Goal: Find specific page/section: Find specific page/section

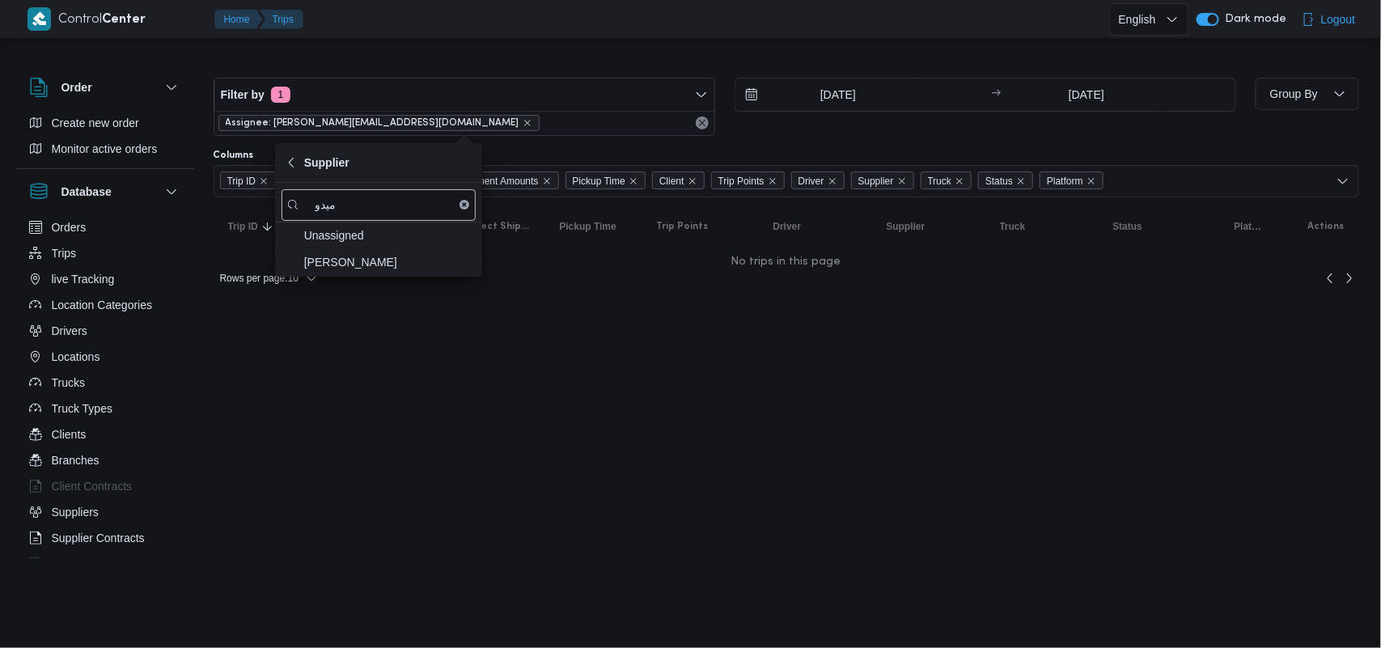
type input "ميدو"
click at [391, 261] on span "[PERSON_NAME]" at bounding box center [388, 261] width 168 height 19
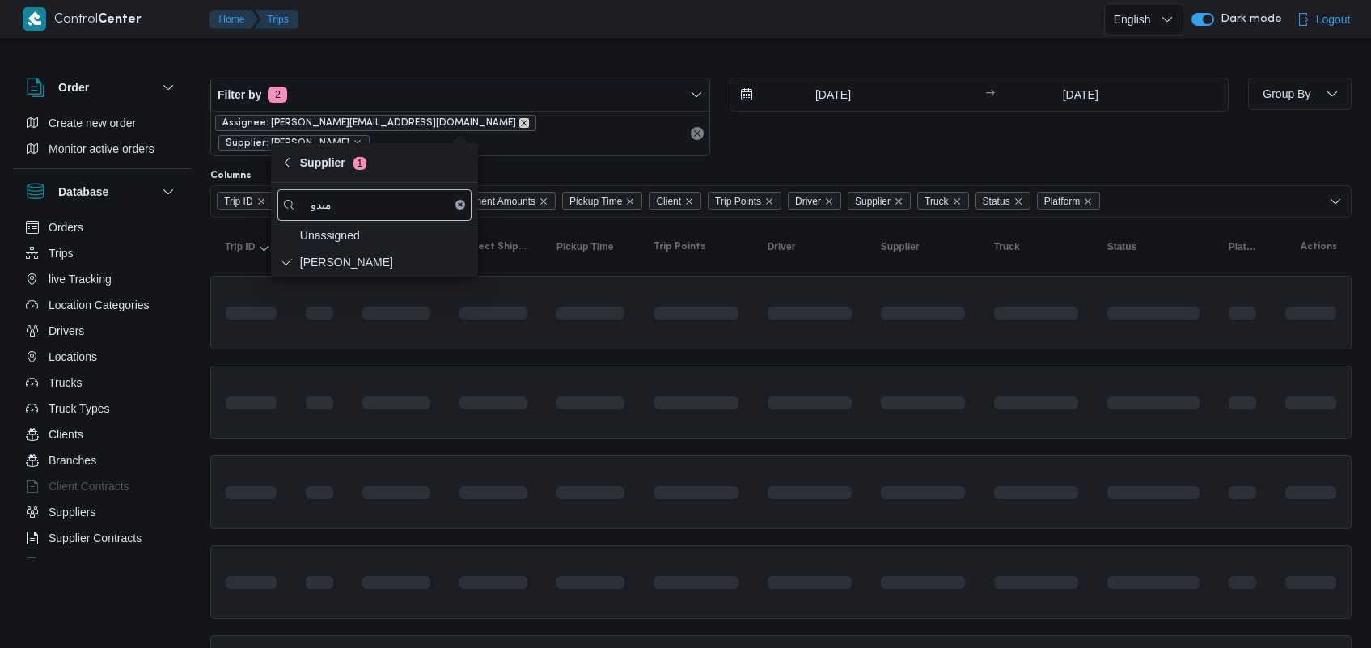
click at [519, 121] on icon "remove selected entity" at bounding box center [524, 123] width 10 height 10
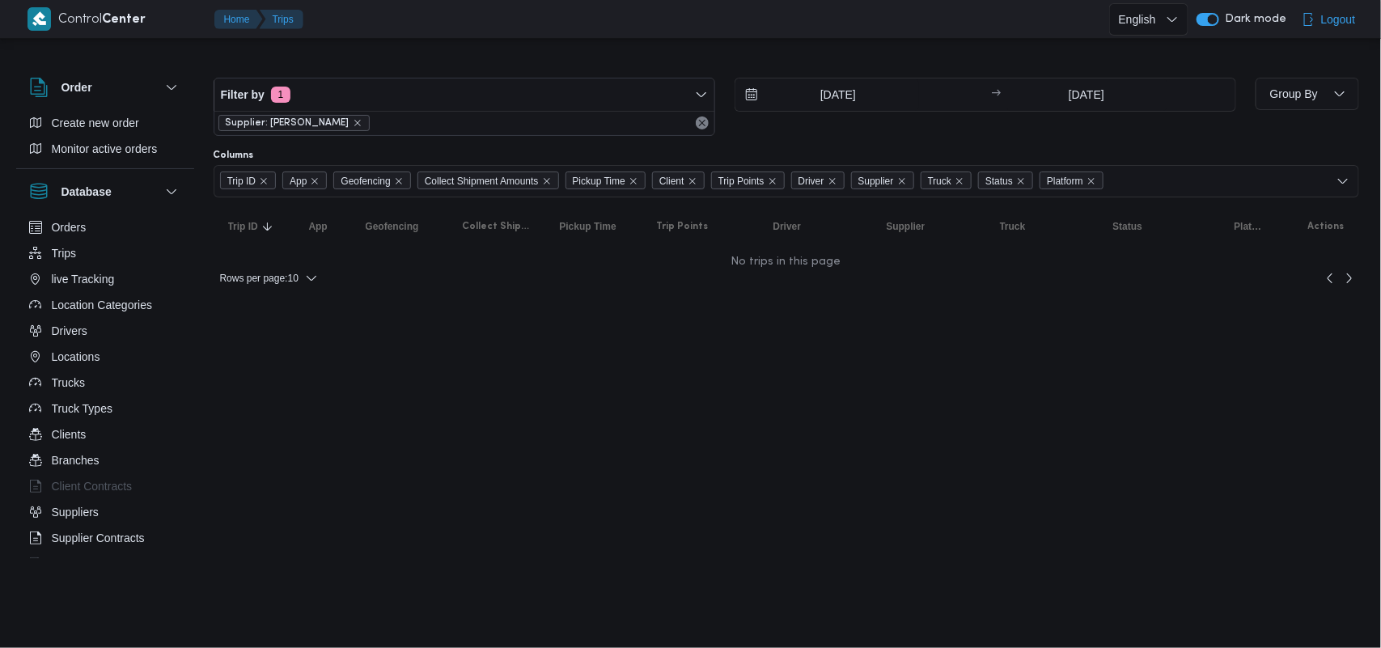
click at [920, 357] on html "Control Center Home Trips English عربي Dark mode Logout Order Create new order …" at bounding box center [690, 324] width 1381 height 648
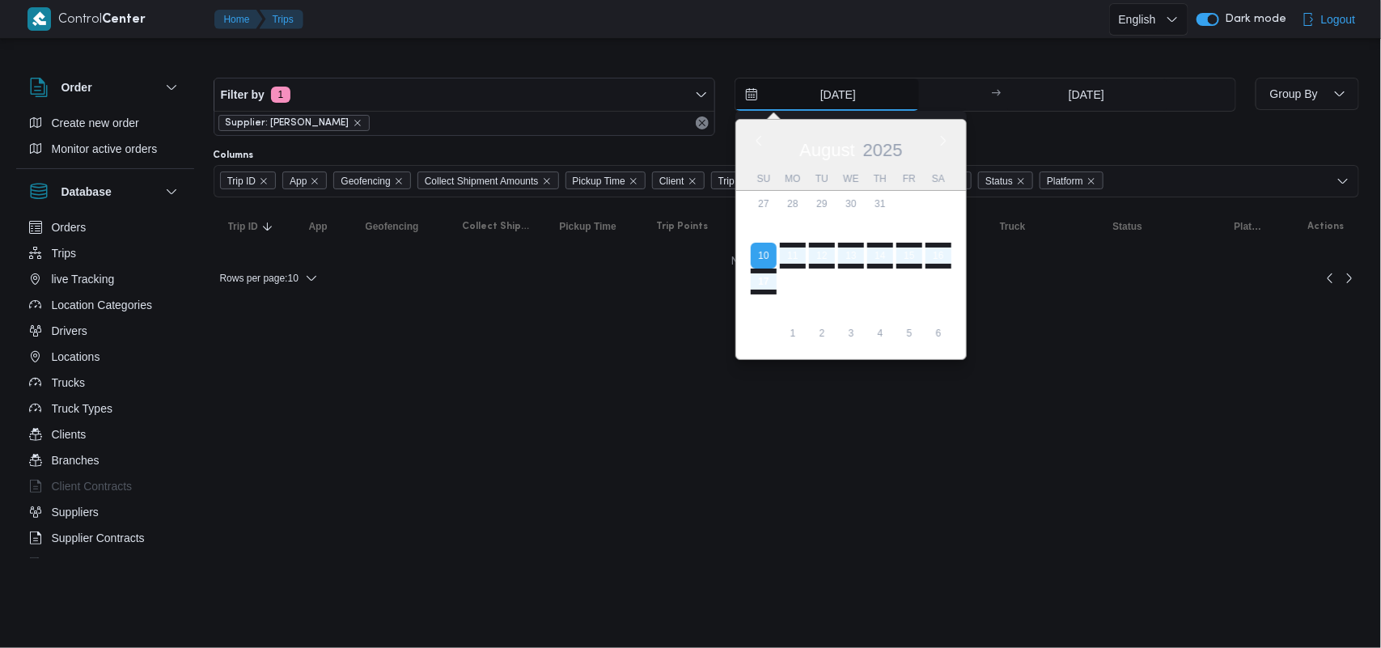
click at [825, 105] on input "[DATE]" at bounding box center [827, 94] width 184 height 32
click at [759, 140] on button "Previous Month" at bounding box center [758, 140] width 15 height 15
type input "[DATE]"
